Goal: Task Accomplishment & Management: Manage account settings

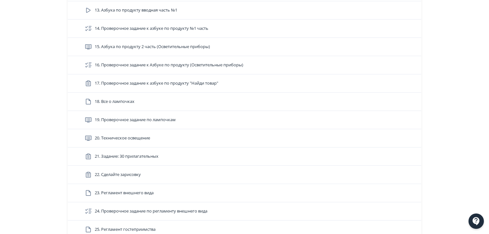
scroll to position [352, 0]
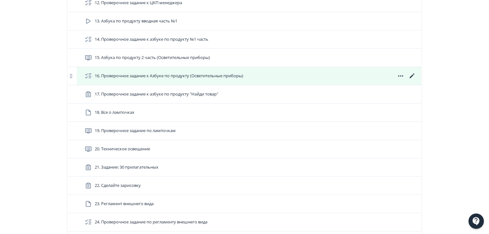
click at [412, 73] on icon at bounding box center [412, 76] width 8 height 8
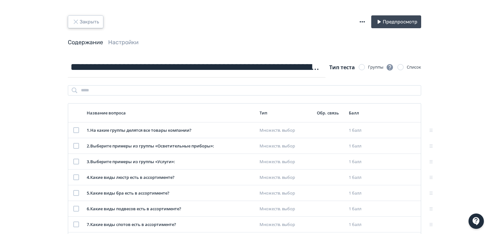
click at [83, 21] on button "Закрыть" at bounding box center [86, 21] width 36 height 13
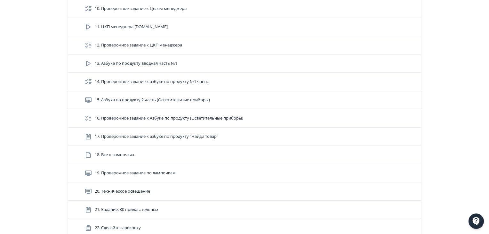
scroll to position [320, 0]
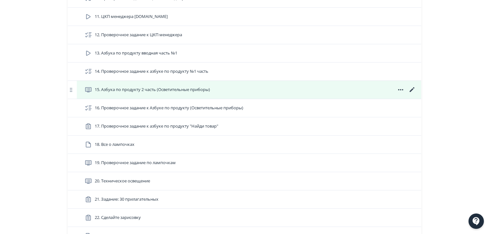
click at [411, 88] on icon at bounding box center [412, 90] width 8 height 8
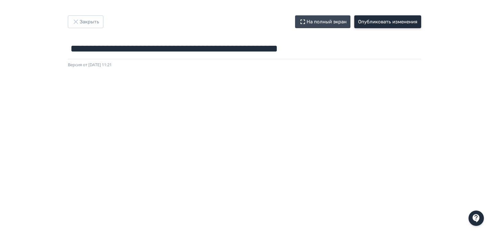
click at [410, 26] on button "Опубликовать изменения" at bounding box center [387, 21] width 67 height 13
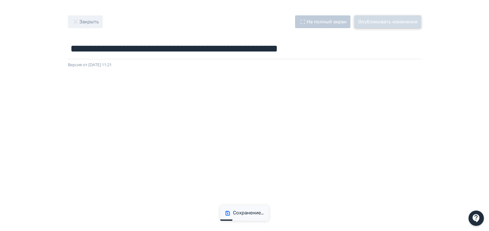
click at [410, 22] on button "Опубликовать изменения" at bounding box center [387, 21] width 67 height 13
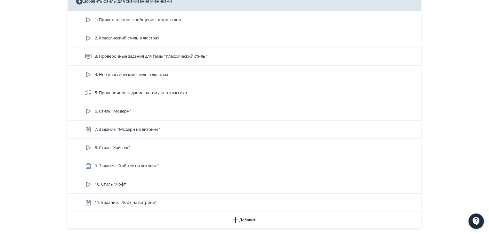
scroll to position [704, 0]
